Goal: Task Accomplishment & Management: Complete application form

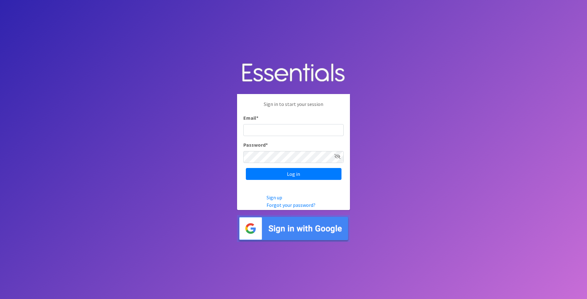
type input "[EMAIL_ADDRESS][DOMAIN_NAME]"
click at [337, 159] on icon at bounding box center [337, 156] width 6 height 5
click at [337, 159] on icon at bounding box center [338, 156] width 6 height 5
click at [327, 178] on input "Log in" at bounding box center [294, 174] width 96 height 12
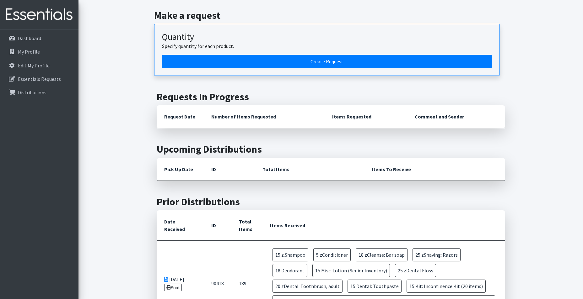
scroll to position [63, 0]
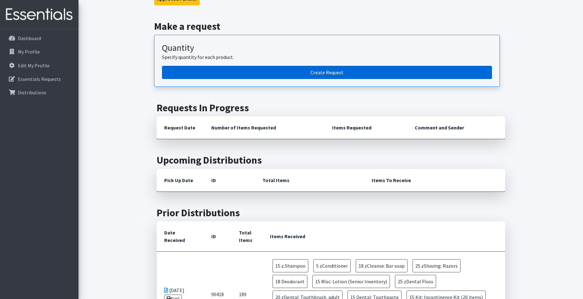
click at [265, 75] on link "Create Request" at bounding box center [327, 72] width 330 height 13
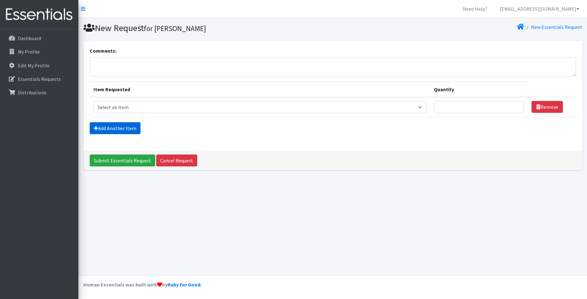
click at [119, 130] on link "Add Another Item" at bounding box center [115, 128] width 51 height 12
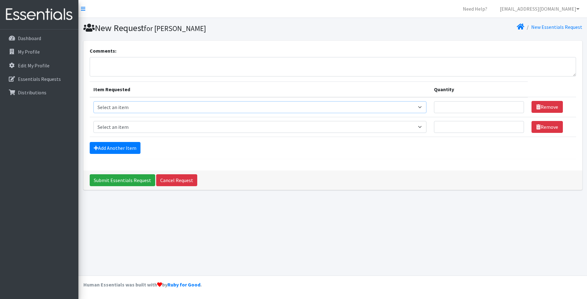
click at [416, 106] on select "Select an item Cleanse: Bar soap Cleanse: Sanitizing wipes for body/house, hand…" at bounding box center [259, 107] width 333 height 12
select select "15546"
click at [93, 101] on select "Select an item Cleanse: Bar soap Cleanse: Sanitizing wipes for body/house, hand…" at bounding box center [259, 107] width 333 height 12
